Goal: Task Accomplishment & Management: Complete application form

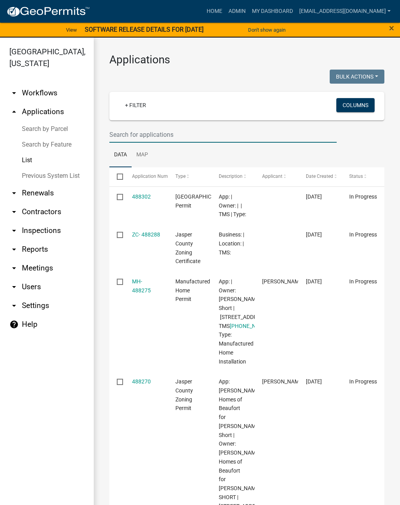
click at [206, 134] on input "text" at bounding box center [222, 135] width 227 height 16
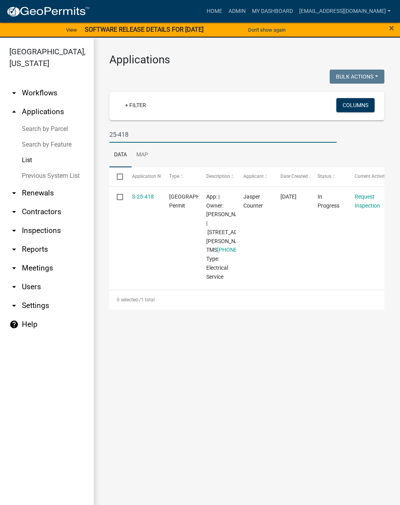
type input "25-418"
click at [144, 197] on link "S-25-418" at bounding box center [143, 196] width 22 height 6
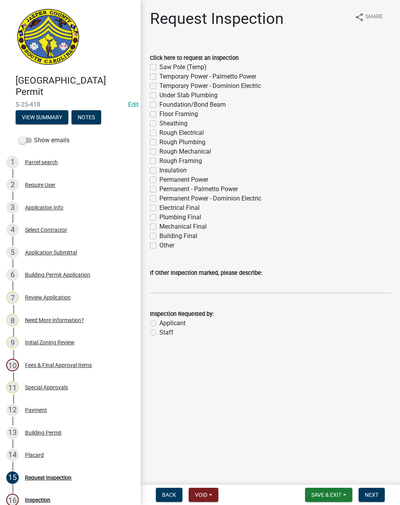
click at [159, 189] on label "Permanent - Palmetto Power" at bounding box center [198, 188] width 79 height 9
click at [159, 189] on input "Permanent - Palmetto Power" at bounding box center [161, 186] width 5 height 5
checkbox input "true"
checkbox input "false"
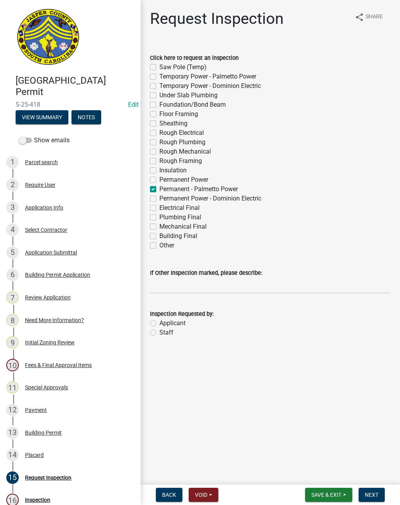
checkbox input "false"
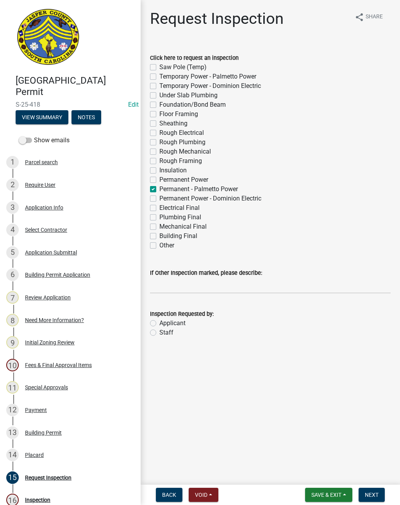
checkbox input "false"
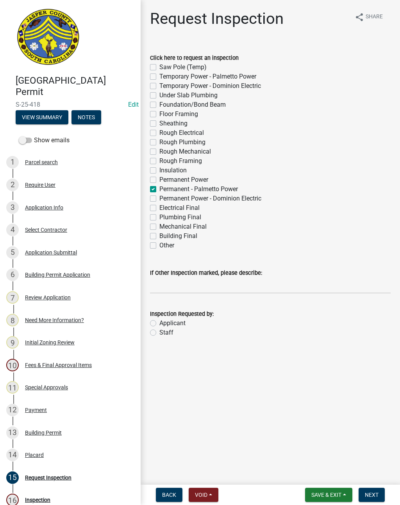
checkbox input "false"
checkbox input "true"
checkbox input "false"
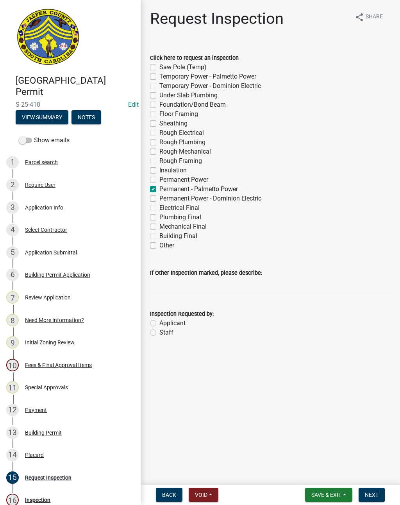
checkbox input "false"
click at [159, 332] on label "Staff" at bounding box center [166, 332] width 14 height 9
click at [159, 332] on input "Staff" at bounding box center [161, 330] width 5 height 5
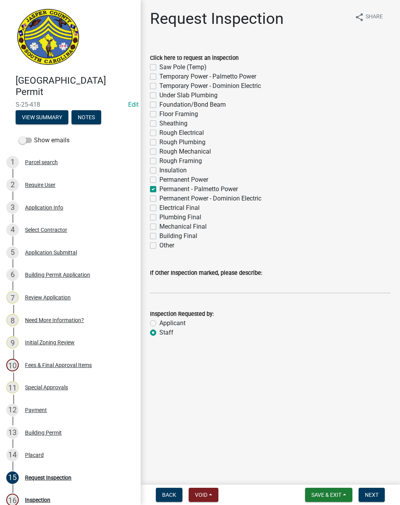
radio input "true"
click at [183, 284] on input "If Other Inspection marked, please describe:" at bounding box center [270, 285] width 241 height 16
type input "Do not add to schedule"
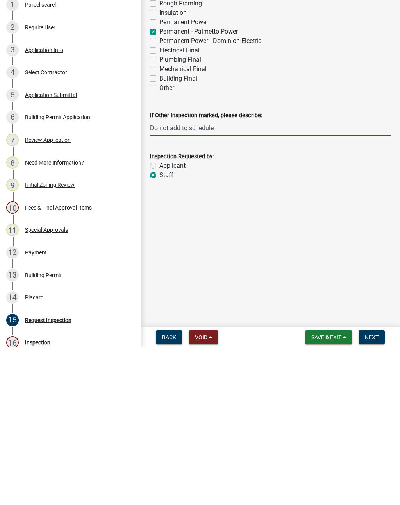
click at [377, 491] on span "Next" at bounding box center [372, 494] width 14 height 6
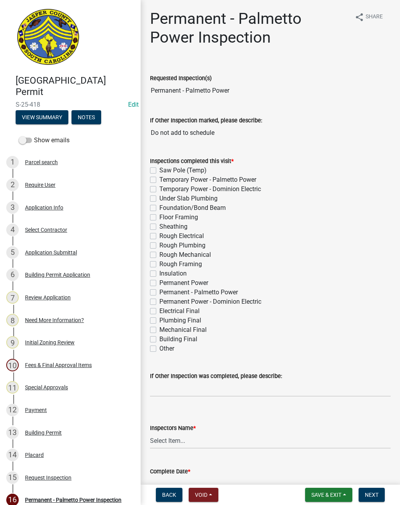
click at [159, 294] on label "Permanent - Palmetto Power" at bounding box center [198, 292] width 79 height 9
click at [159, 293] on input "Permanent - Palmetto Power" at bounding box center [161, 290] width 5 height 5
checkbox input "true"
checkbox input "false"
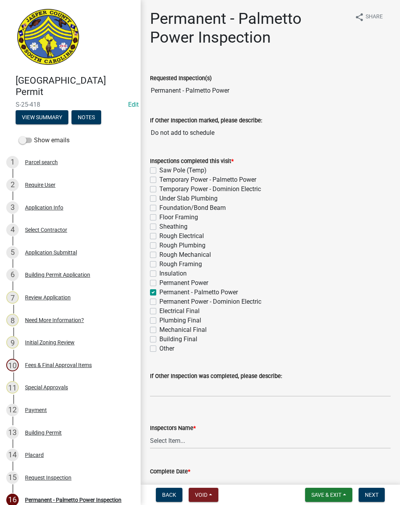
checkbox input "false"
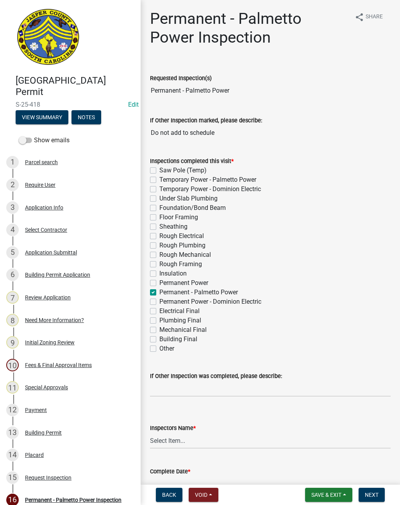
checkbox input "false"
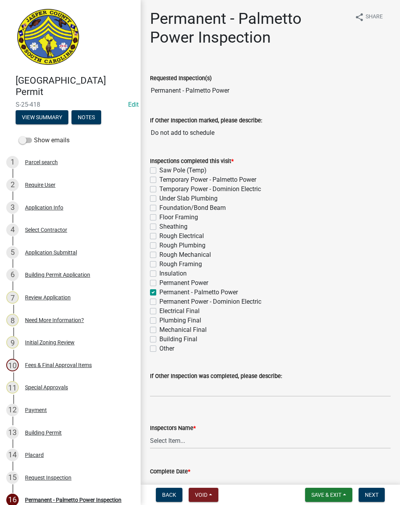
checkbox input "false"
checkbox input "true"
checkbox input "false"
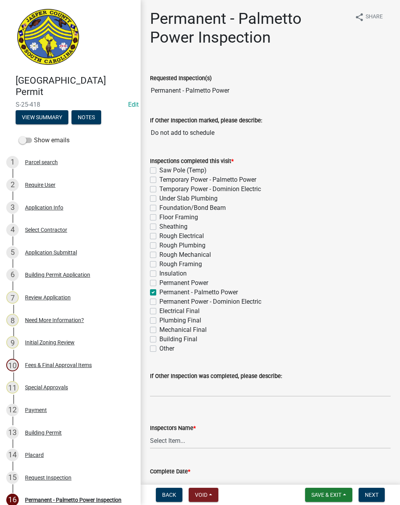
checkbox input "false"
click at [185, 437] on select "Select Item... [EMAIL_ADDRESS][DOMAIN_NAME] ([PERSON_NAME] ) rcampbell ([PERSON…" at bounding box center [270, 440] width 241 height 16
select select "2d9ba1e5-2fdd-4b15-98d0-073dcbeb5880"
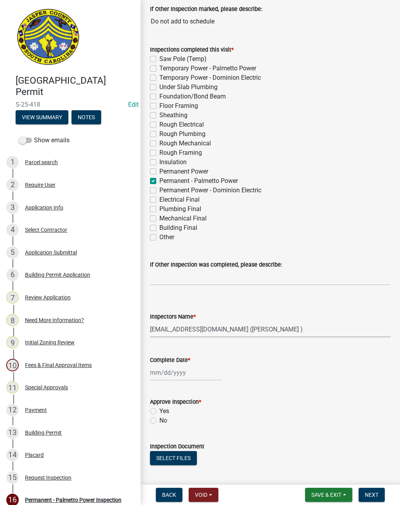
scroll to position [146, 0]
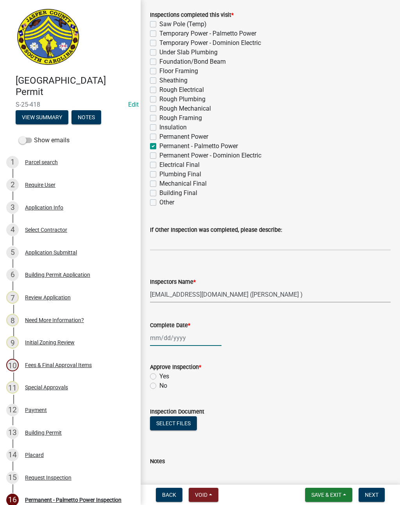
click at [170, 339] on div at bounding box center [185, 338] width 71 height 16
select select "10"
select select "2025"
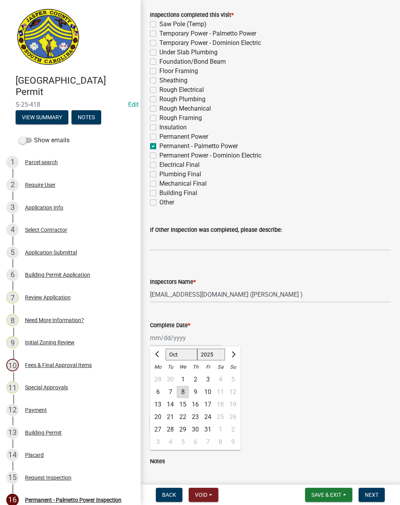
click at [182, 394] on div "8" at bounding box center [183, 392] width 13 height 13
type input "[DATE]"
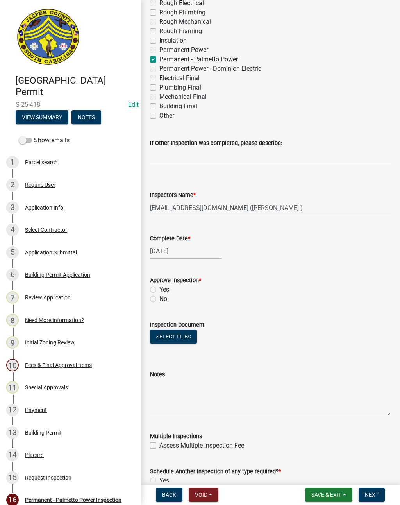
scroll to position [248, 0]
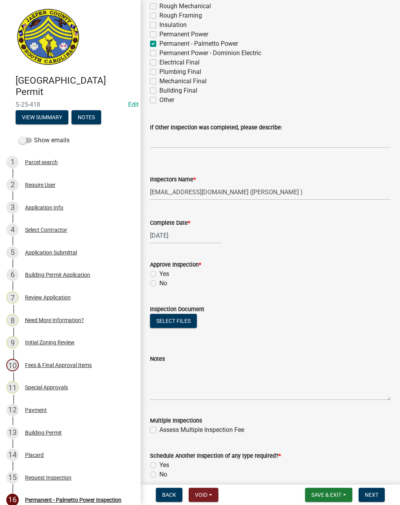
click at [159, 275] on label "Yes" at bounding box center [164, 273] width 10 height 9
click at [159, 274] on input "Yes" at bounding box center [161, 271] width 5 height 5
radio input "true"
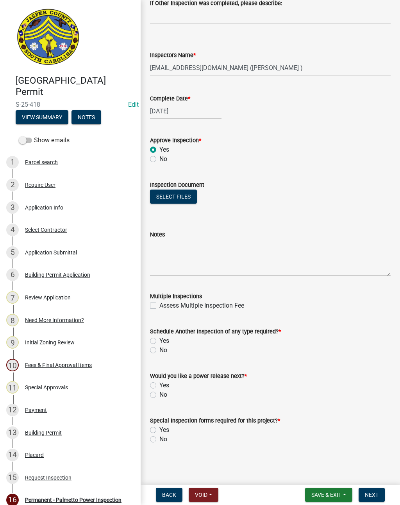
scroll to position [373, 0]
click at [159, 353] on label "No" at bounding box center [163, 349] width 8 height 9
click at [159, 350] on input "No" at bounding box center [161, 347] width 5 height 5
radio input "true"
click at [159, 388] on label "Yes" at bounding box center [164, 385] width 10 height 9
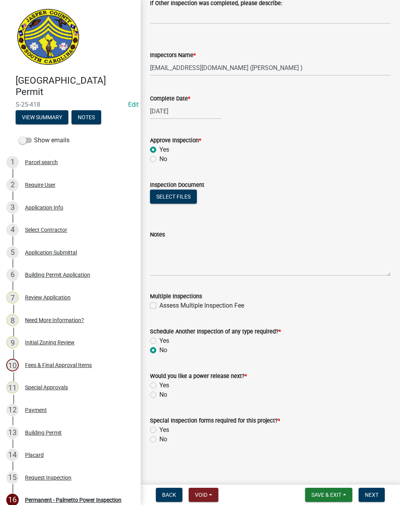
click at [159, 386] on input "Yes" at bounding box center [161, 383] width 5 height 5
radio input "true"
click at [159, 440] on label "No" at bounding box center [163, 438] width 8 height 9
click at [159, 440] on input "No" at bounding box center [161, 436] width 5 height 5
radio input "true"
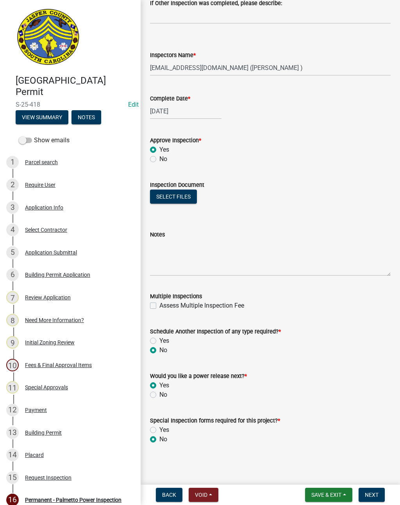
click at [375, 493] on span "Next" at bounding box center [372, 494] width 14 height 6
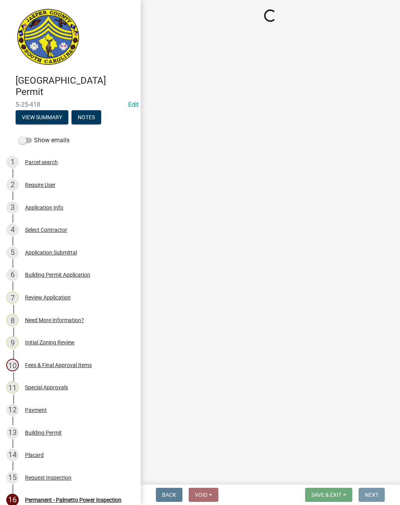
scroll to position [0, 0]
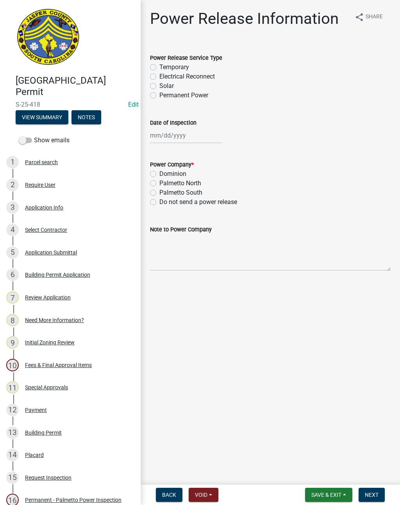
click at [159, 98] on label "Permanent Power" at bounding box center [183, 95] width 49 height 9
click at [159, 96] on input "Permanent Power" at bounding box center [161, 93] width 5 height 5
radio input "true"
click at [175, 138] on div at bounding box center [185, 135] width 71 height 16
select select "10"
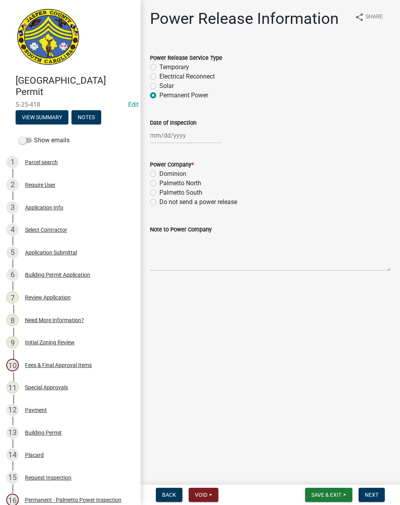
select select "2025"
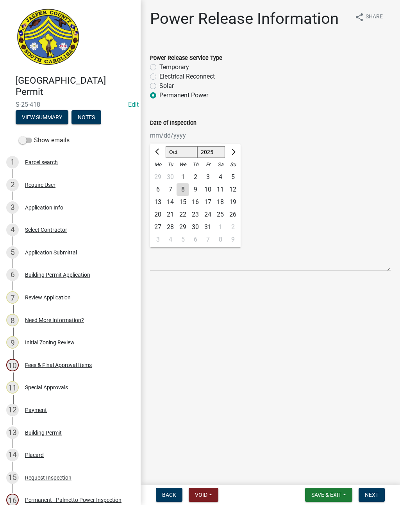
click at [180, 193] on div "8" at bounding box center [183, 189] width 13 height 13
type input "[DATE]"
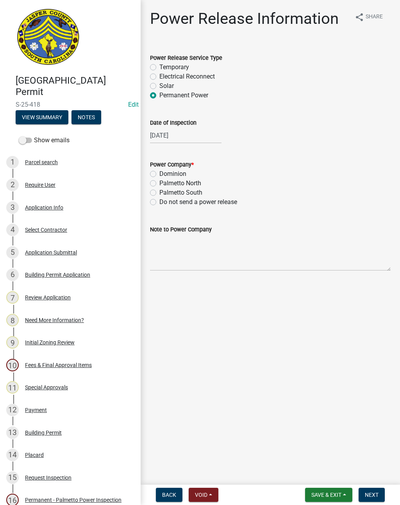
click at [159, 185] on label "Palmetto North" at bounding box center [180, 183] width 42 height 9
click at [159, 184] on input "Palmetto North" at bounding box center [161, 181] width 5 height 5
radio input "true"
click at [196, 255] on textarea "Note to Power Company" at bounding box center [270, 252] width 241 height 37
type textarea "Reconnect after meter change"
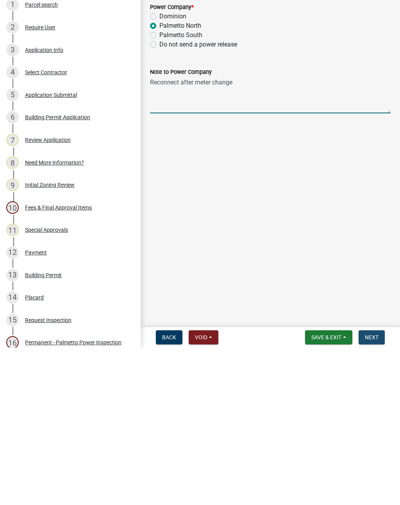
click at [373, 491] on span "Next" at bounding box center [372, 494] width 14 height 6
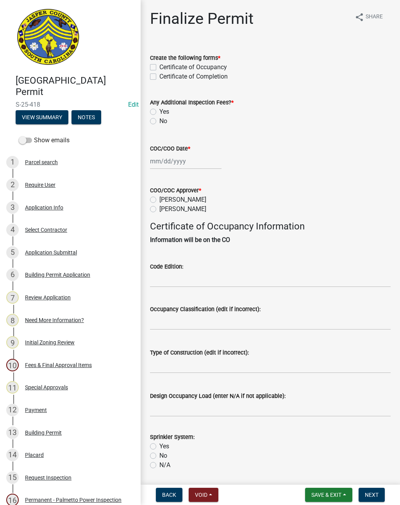
click at [154, 82] on wm-data-entity-input "Create the following forms * Certificate of Occupancy Certificate of Completion" at bounding box center [270, 66] width 241 height 45
click at [159, 77] on label "Certificate of Completion" at bounding box center [193, 76] width 68 height 9
click at [159, 77] on input "Certificate of Completion" at bounding box center [161, 74] width 5 height 5
checkbox input "true"
checkbox input "false"
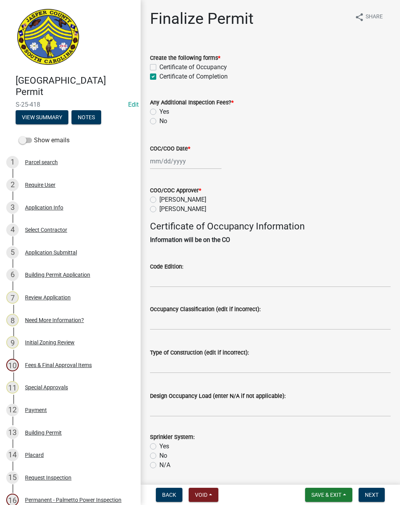
checkbox input "true"
click at [149, 79] on div "Create the following forms * Certificate of Occupancy Certificate of Completion" at bounding box center [270, 63] width 252 height 38
click at [159, 118] on label "No" at bounding box center [163, 120] width 8 height 9
click at [159, 118] on input "No" at bounding box center [161, 118] width 5 height 5
radio input "true"
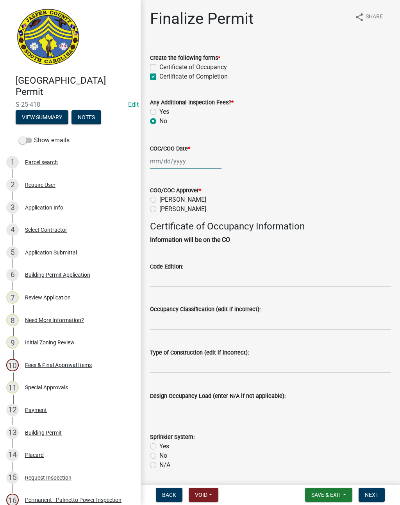
click at [175, 163] on div at bounding box center [185, 161] width 71 height 16
select select "10"
select select "2025"
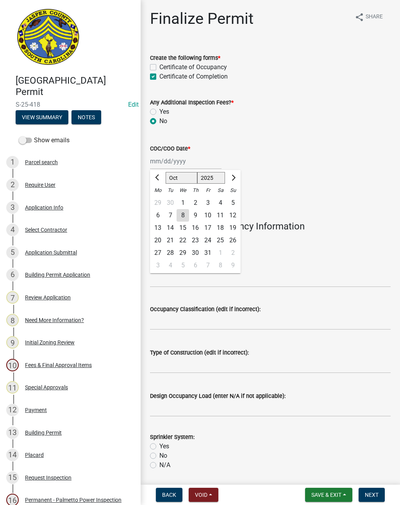
click at [187, 214] on div "8" at bounding box center [183, 215] width 13 height 13
type input "[DATE]"
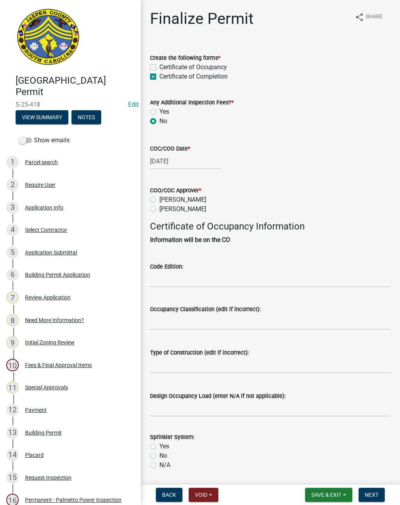
click at [159, 211] on label "[PERSON_NAME]" at bounding box center [182, 208] width 47 height 9
click at [159, 209] on input "[PERSON_NAME]" at bounding box center [161, 206] width 5 height 5
radio input "true"
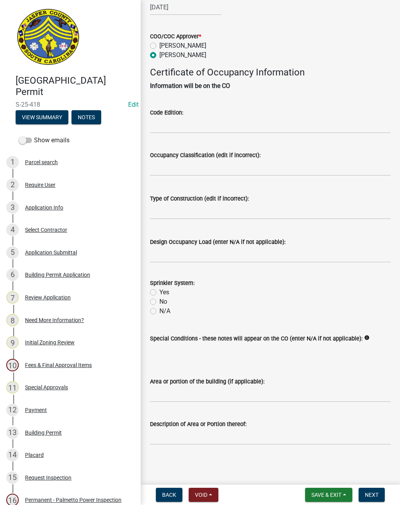
scroll to position [163, 0]
click at [159, 306] on label "N/A" at bounding box center [164, 310] width 11 height 9
click at [159, 306] on input "N/A" at bounding box center [161, 308] width 5 height 5
radio input "true"
click at [182, 248] on input "Design Occupancy Load (enter N/A if not applicable):" at bounding box center [270, 255] width 241 height 16
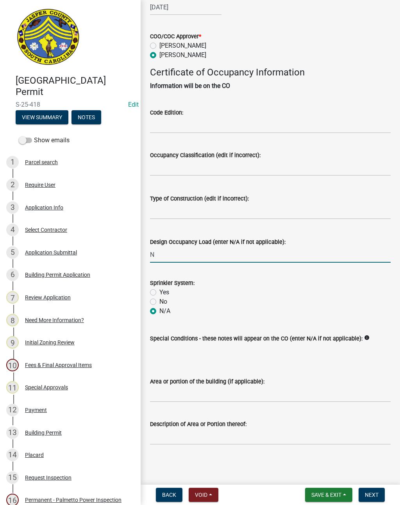
type input "NA"
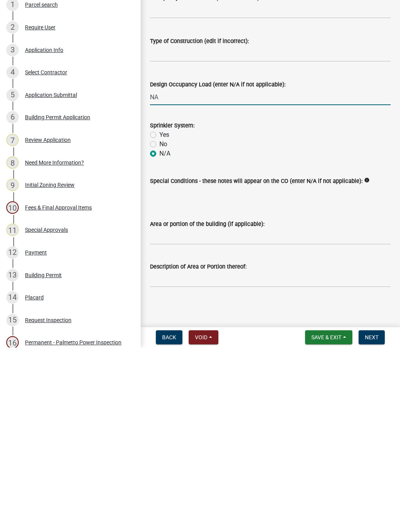
click at [373, 491] on span "Next" at bounding box center [372, 494] width 14 height 6
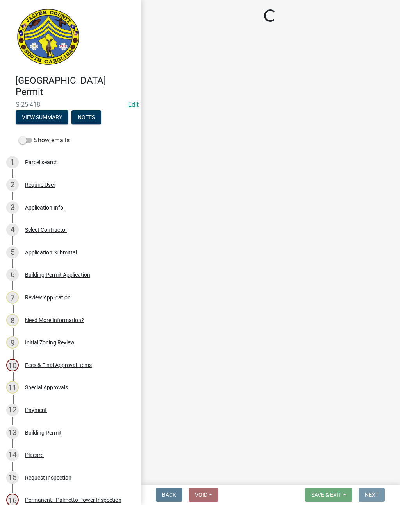
scroll to position [0, 0]
